Goal: Check status: Check status

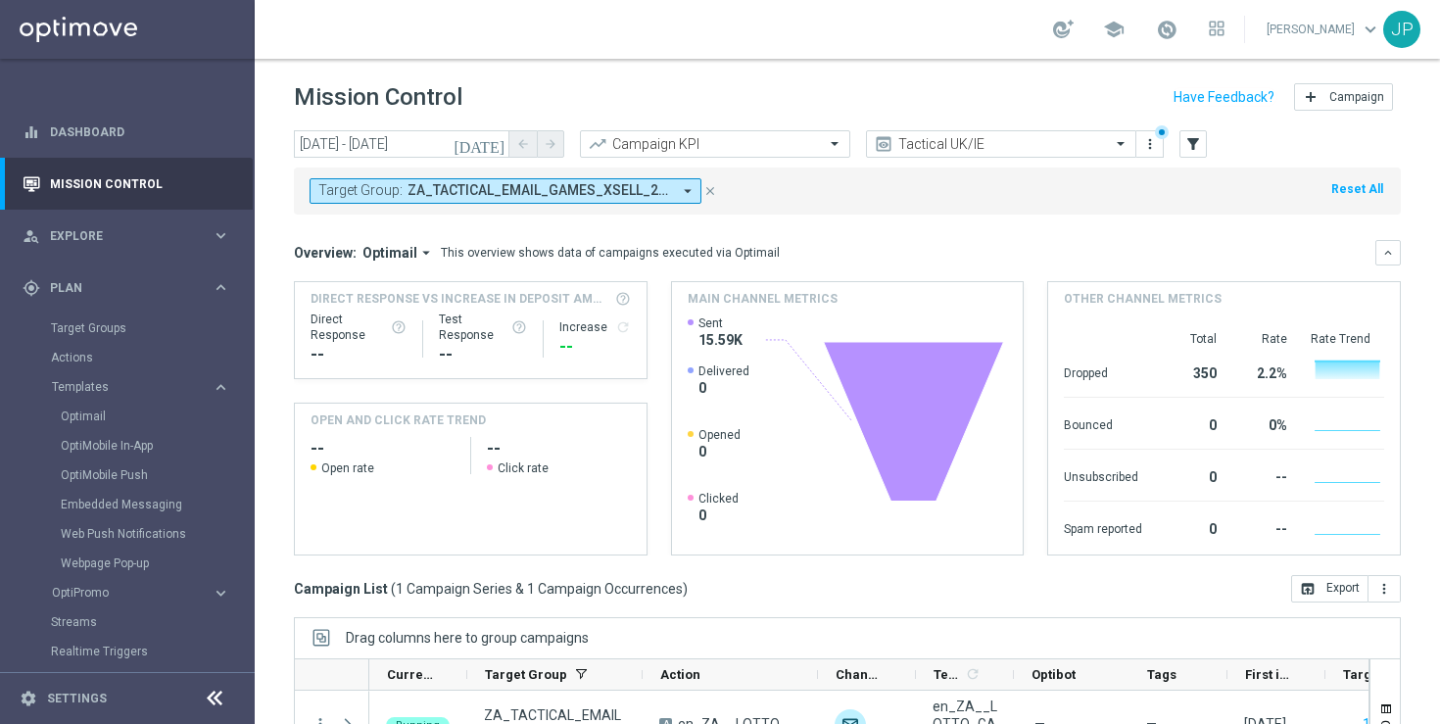
click at [498, 146] on icon "[DATE]" at bounding box center [479, 144] width 53 height 18
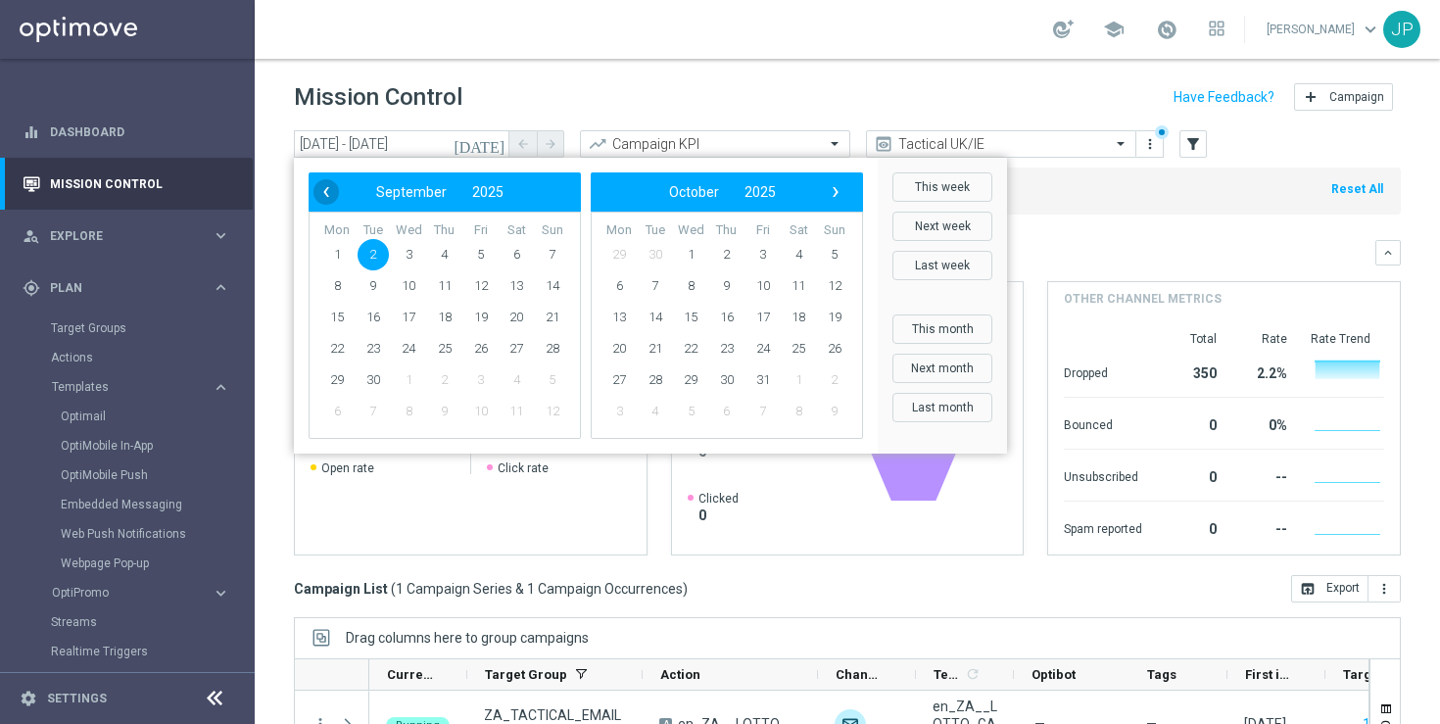
click at [323, 189] on span "‹" at bounding box center [325, 191] width 25 height 25
click at [485, 378] on span "29" at bounding box center [480, 379] width 31 height 31
type input "[DATE] - [DATE]"
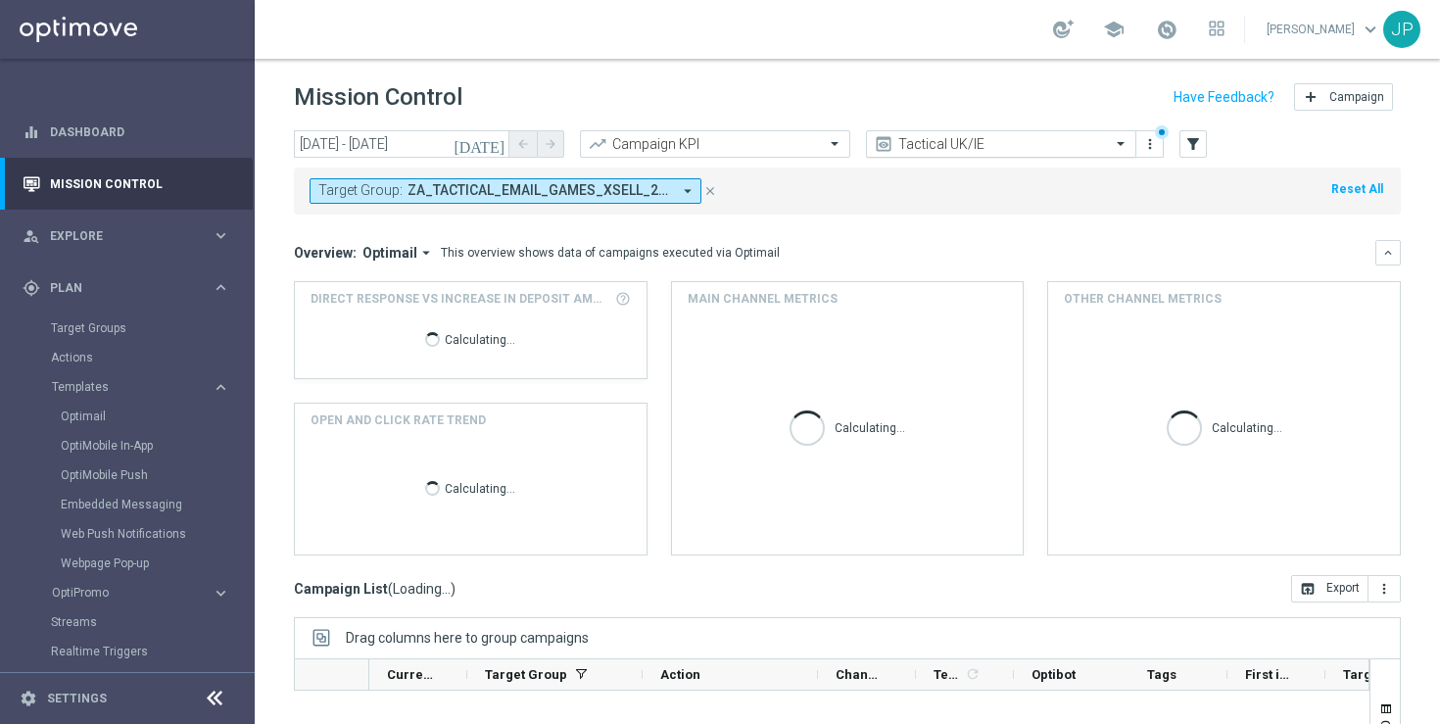
click at [1118, 150] on span at bounding box center [1123, 143] width 24 height 17
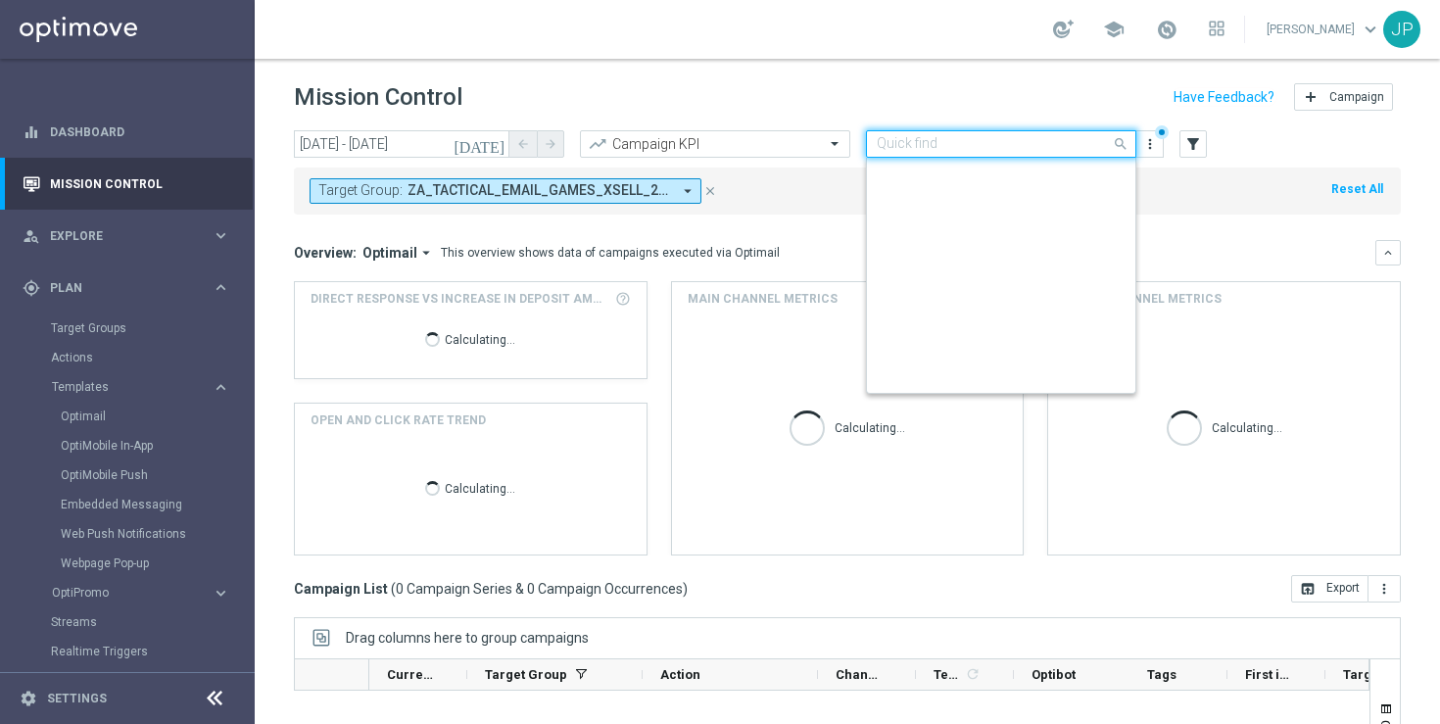
scroll to position [420, 0]
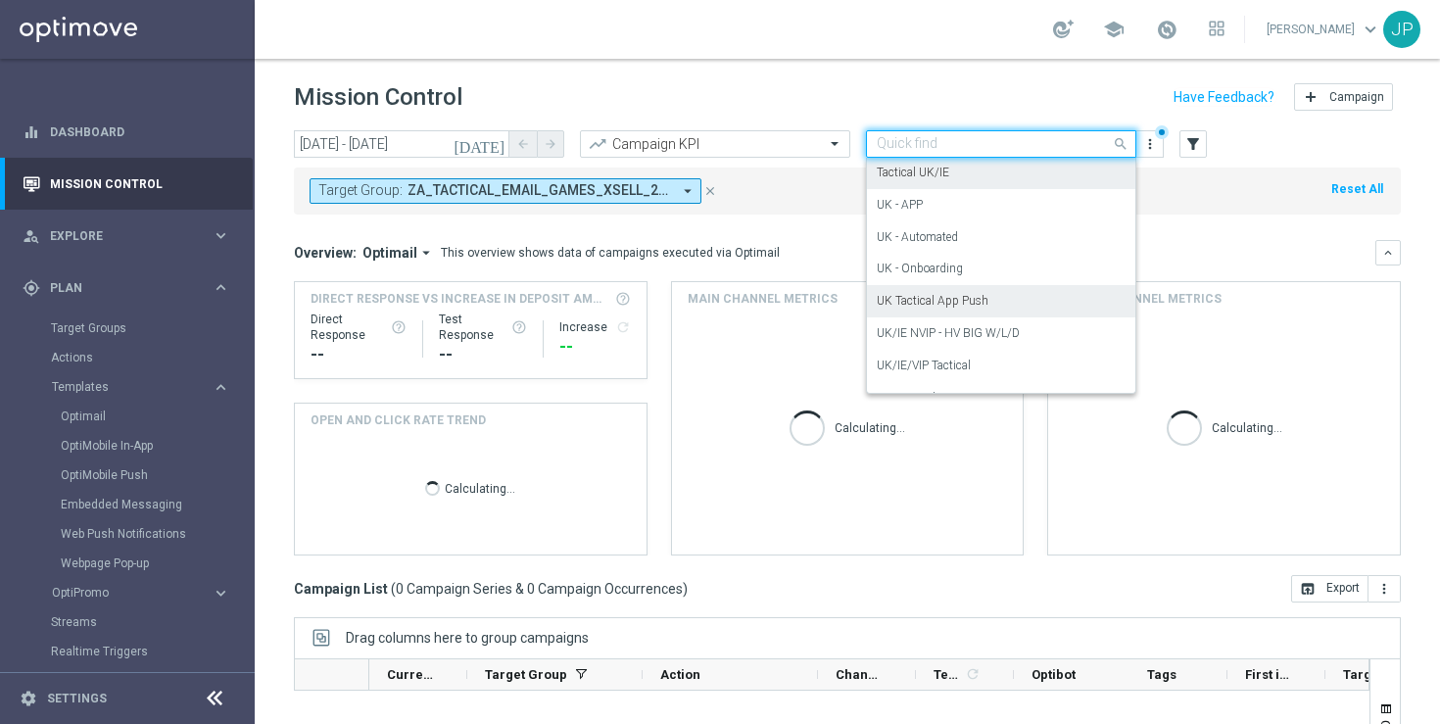
click at [1024, 304] on div "UK Tactical App Push" at bounding box center [1001, 301] width 249 height 32
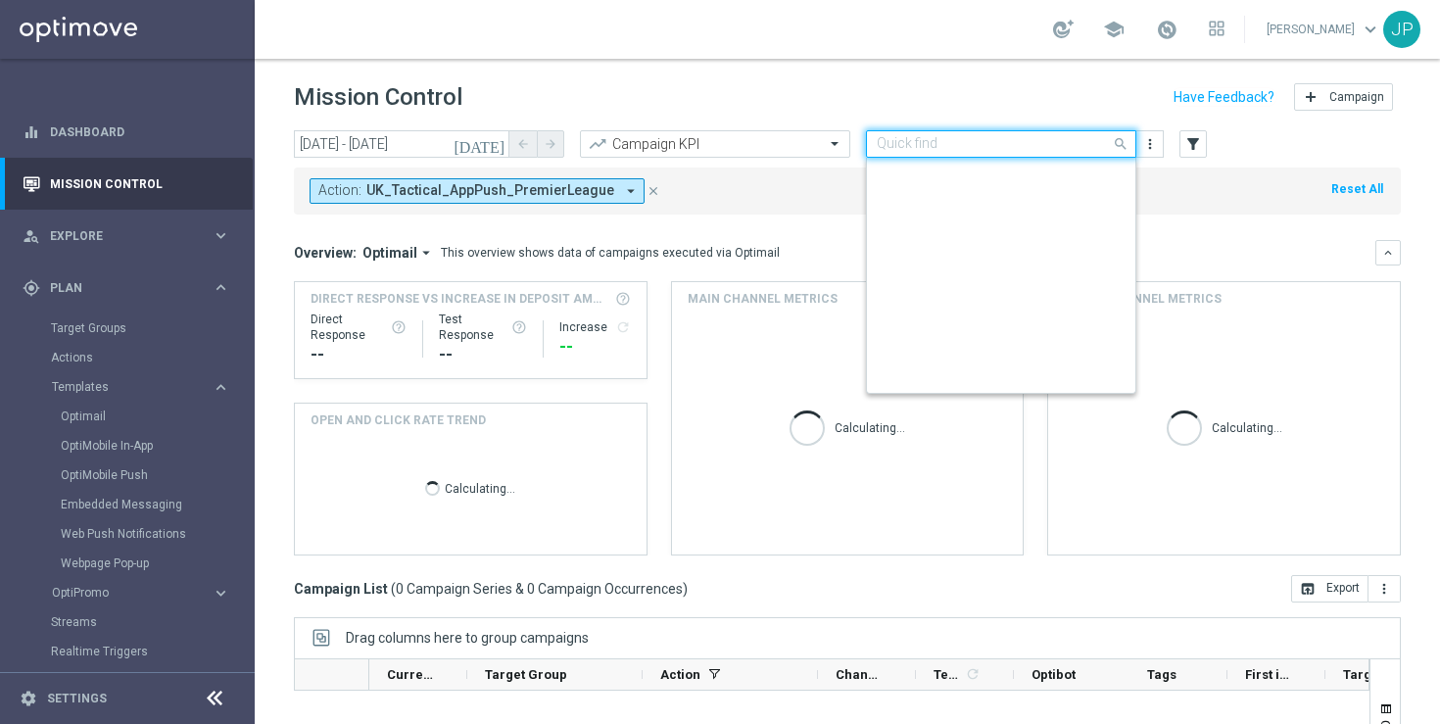
click at [1102, 151] on div at bounding box center [1001, 144] width 268 height 17
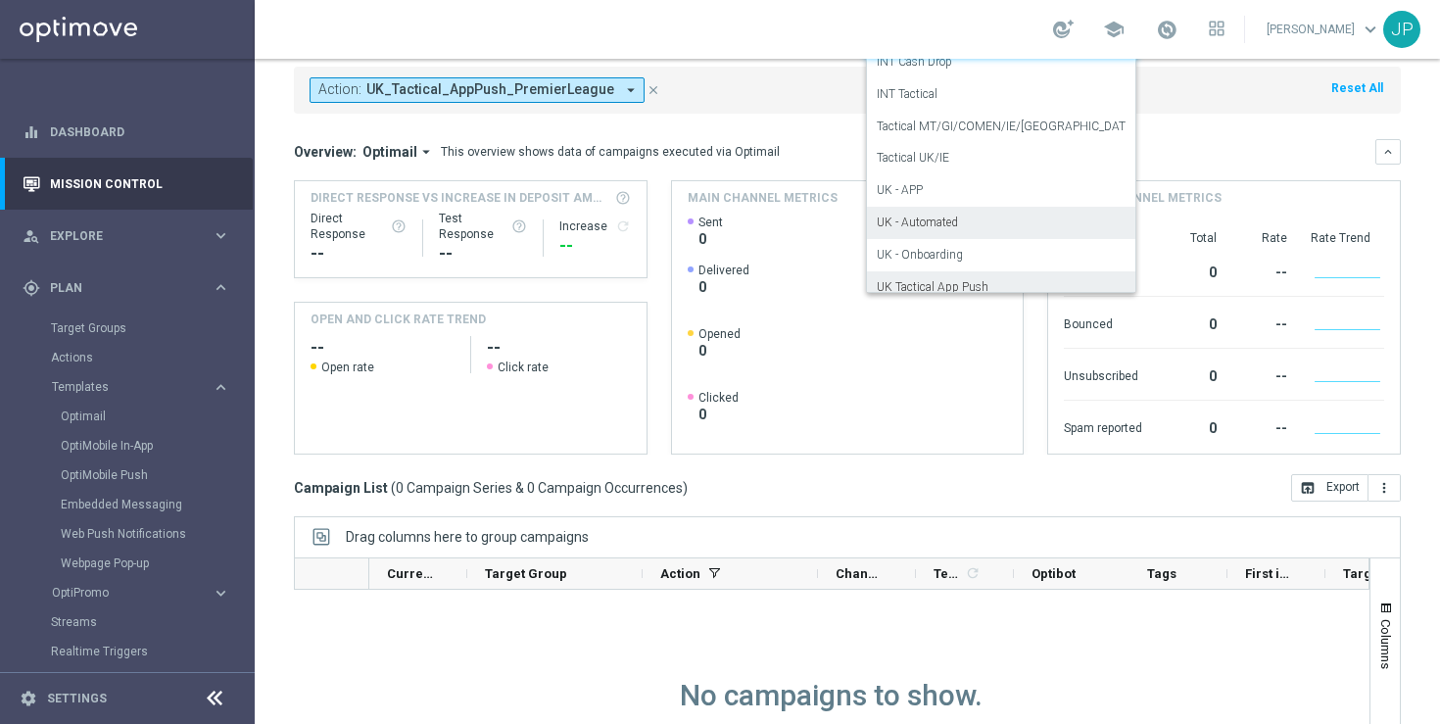
scroll to position [300, 0]
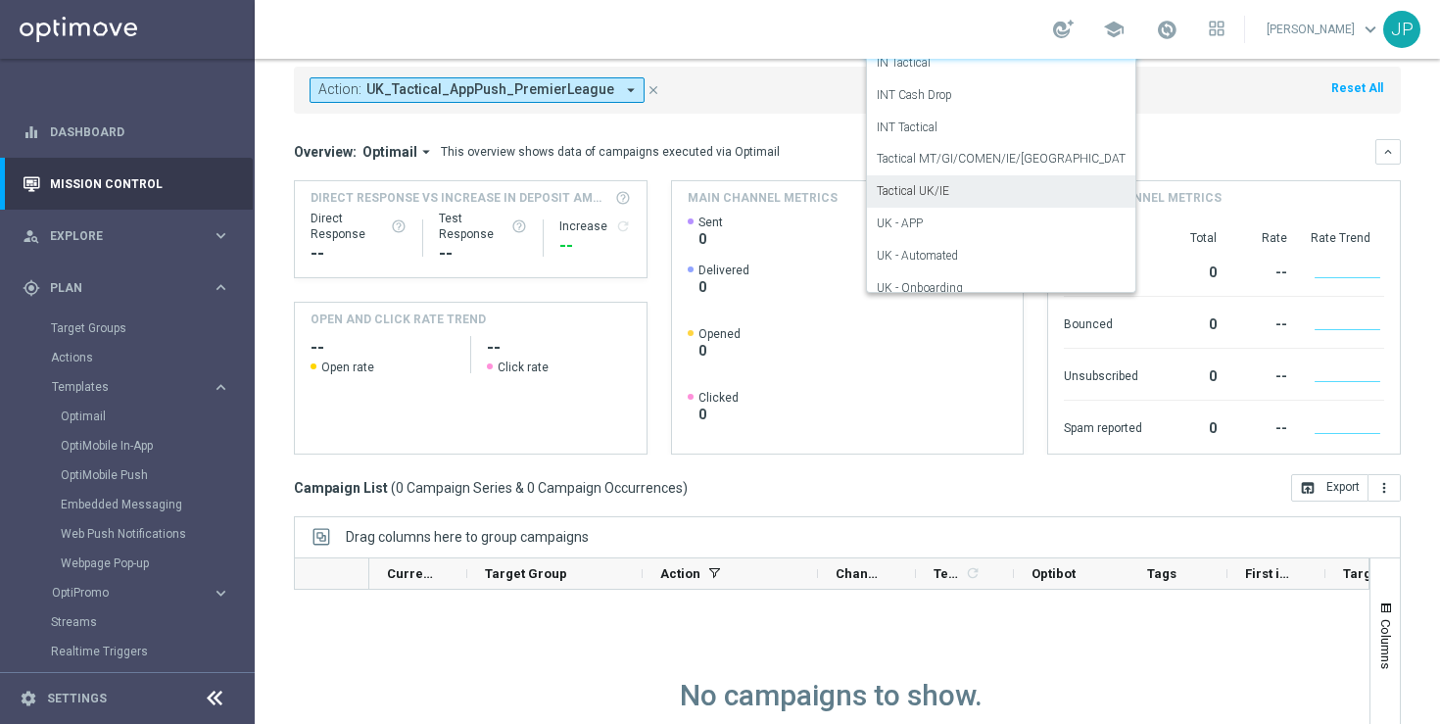
click at [1024, 184] on div "Tactical UK/IE" at bounding box center [1001, 191] width 249 height 32
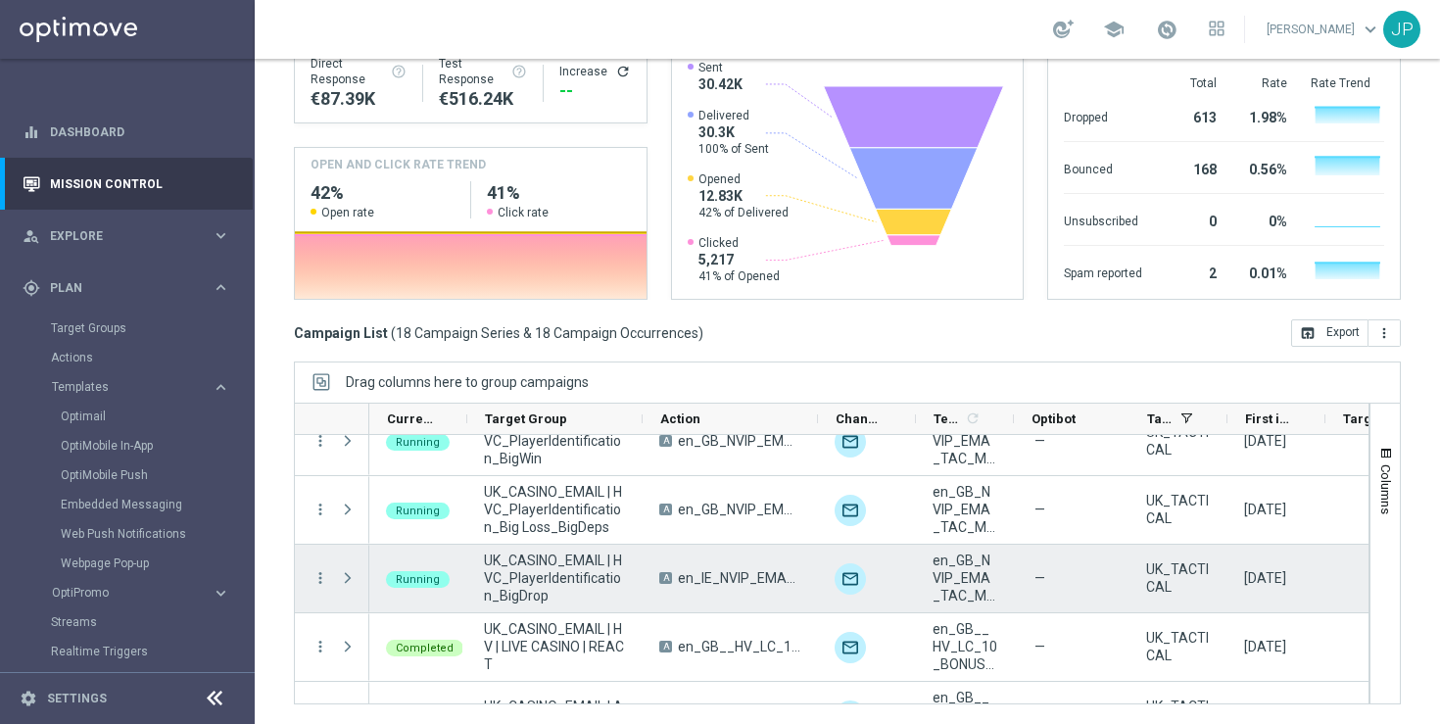
scroll to position [513, 0]
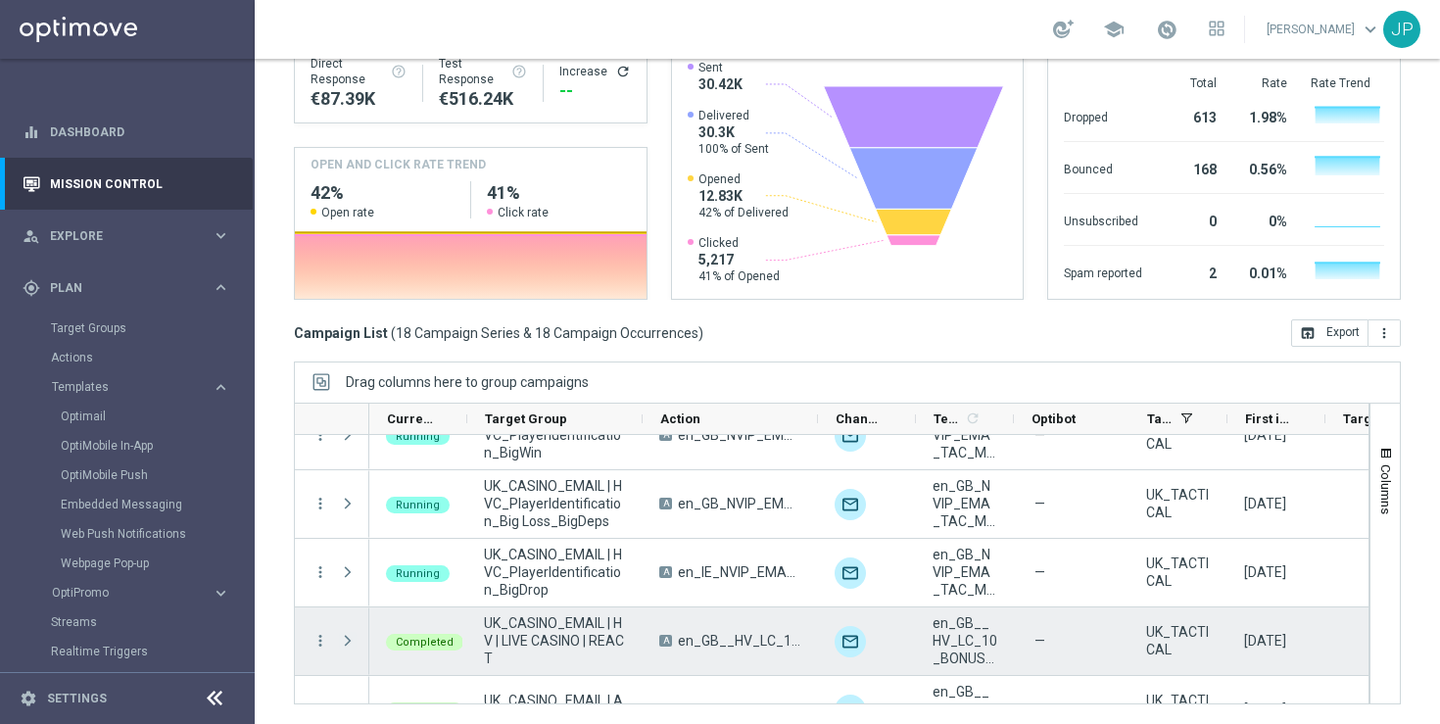
click at [347, 640] on span at bounding box center [348, 641] width 18 height 16
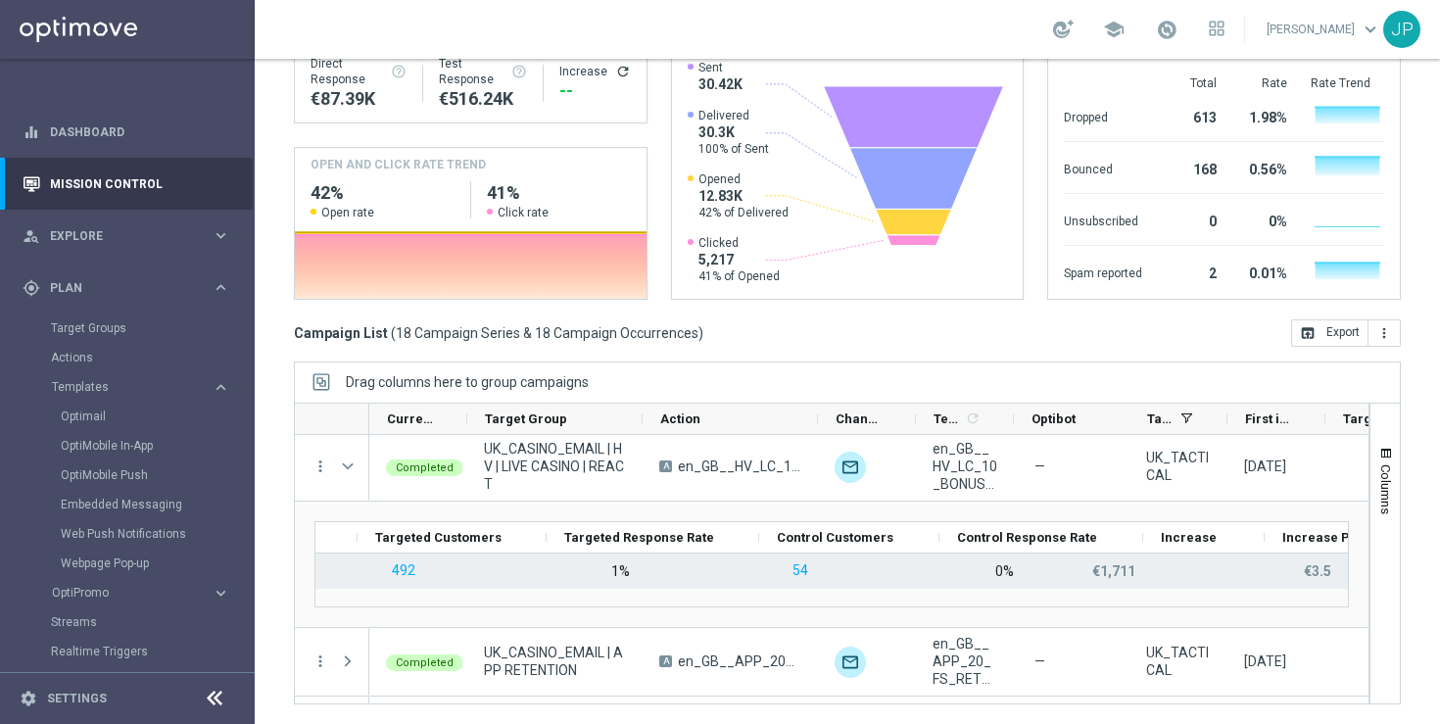
scroll to position [0, 0]
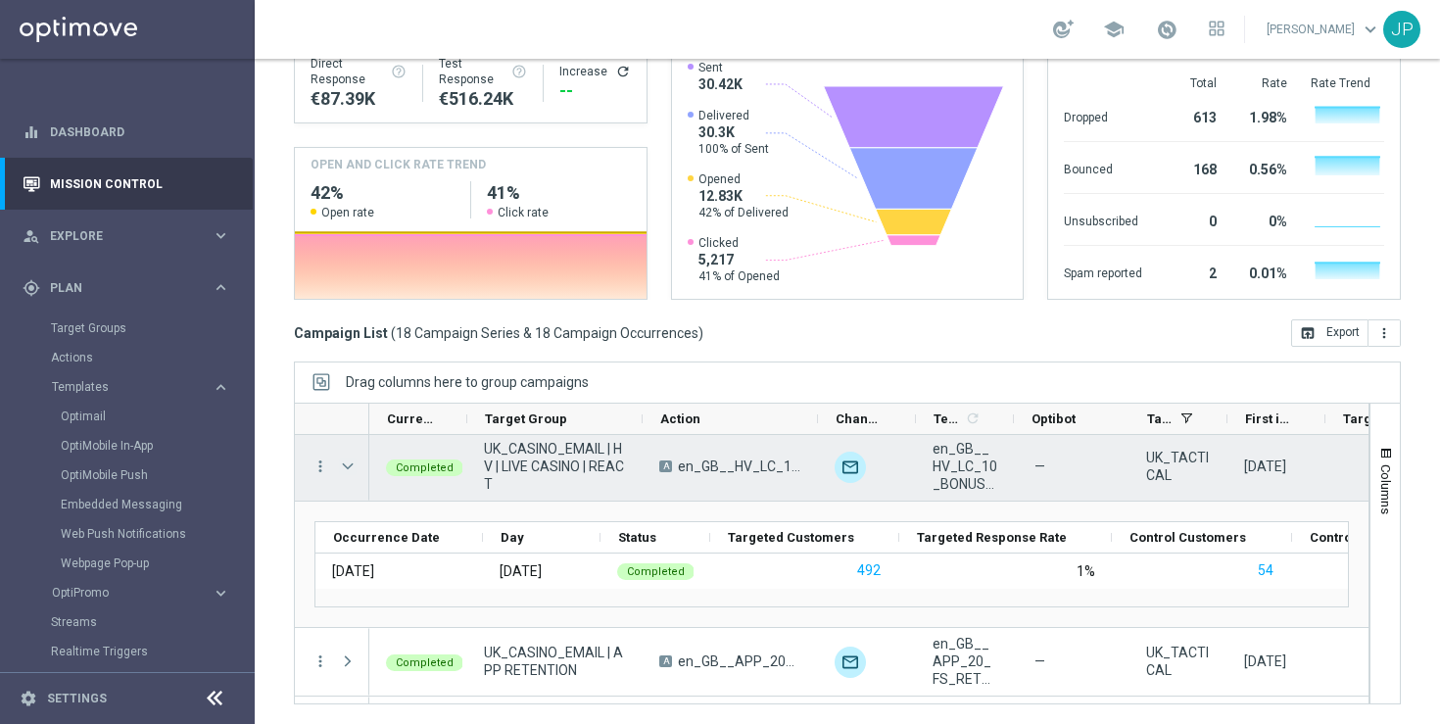
click at [347, 462] on span at bounding box center [348, 466] width 18 height 16
